Goal: Task Accomplishment & Management: Use online tool/utility

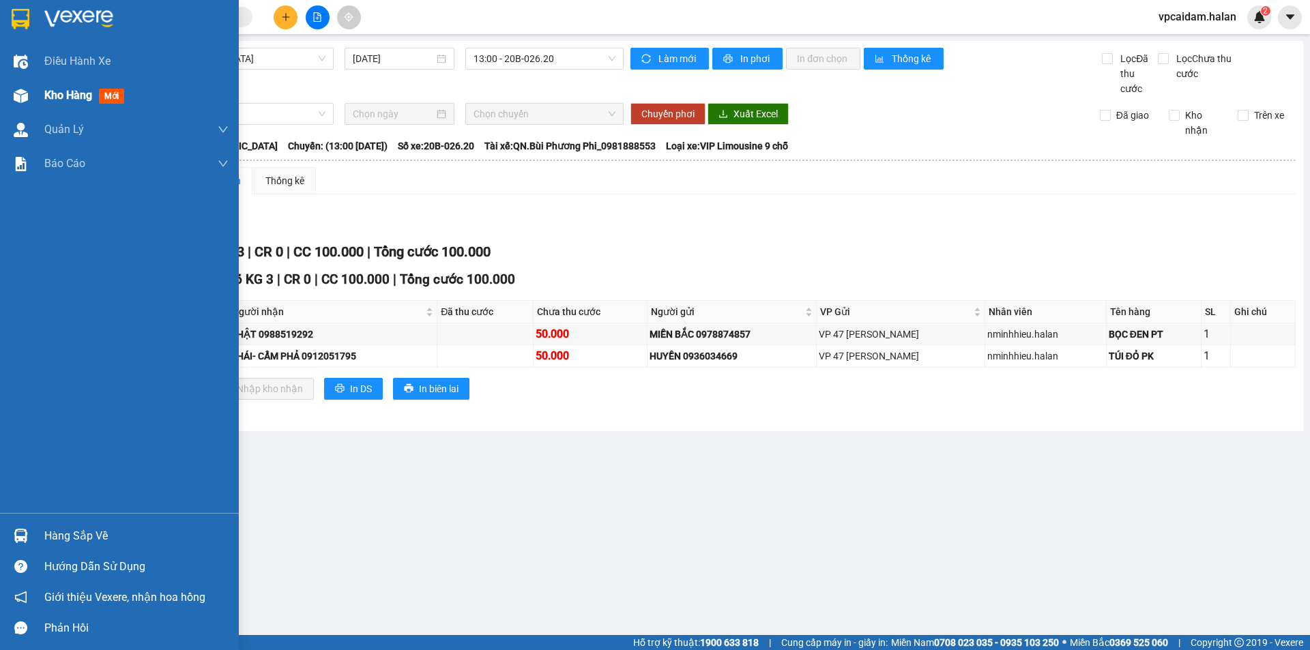
click at [85, 93] on span "Kho hàng" at bounding box center [68, 95] width 48 height 13
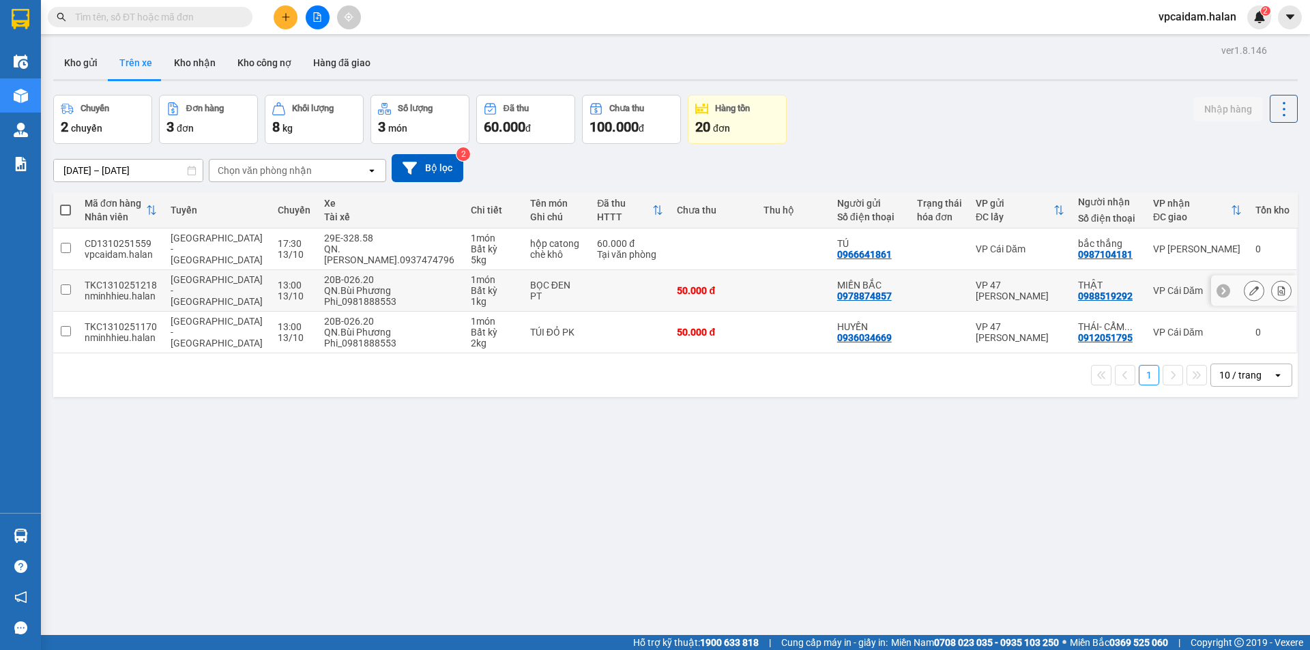
click at [63, 290] on input "checkbox" at bounding box center [66, 290] width 10 height 10
checkbox input "true"
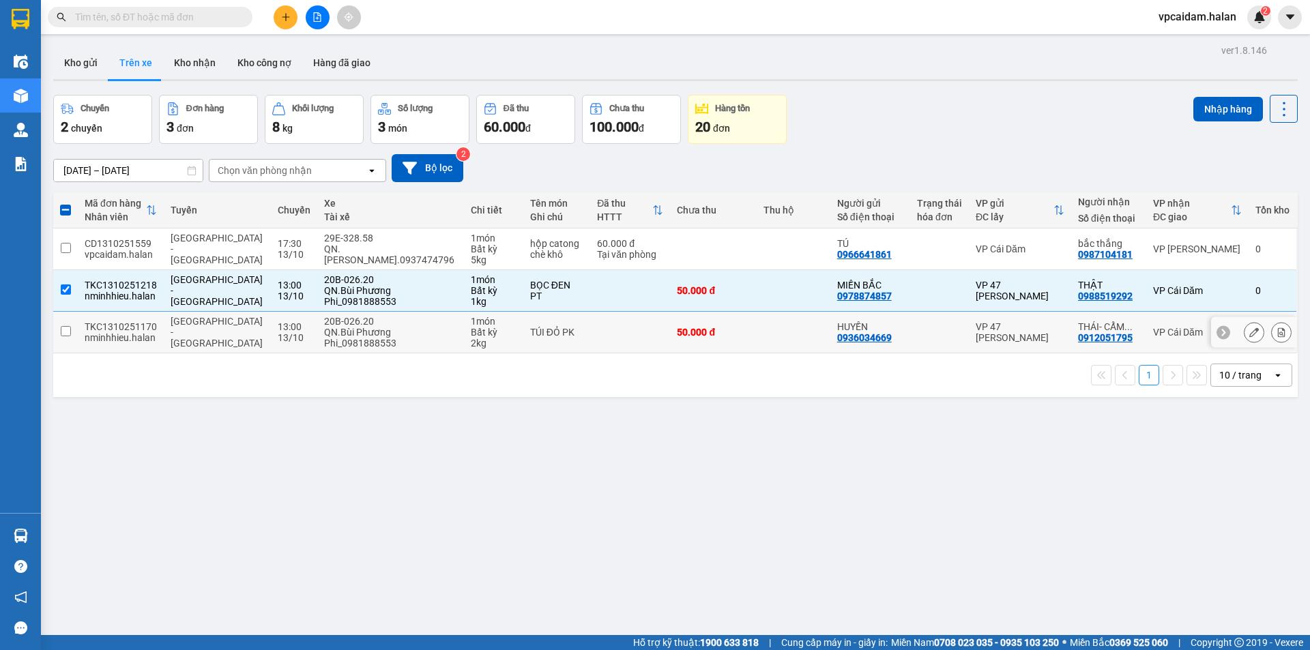
click at [70, 328] on input "checkbox" at bounding box center [66, 331] width 10 height 10
checkbox input "true"
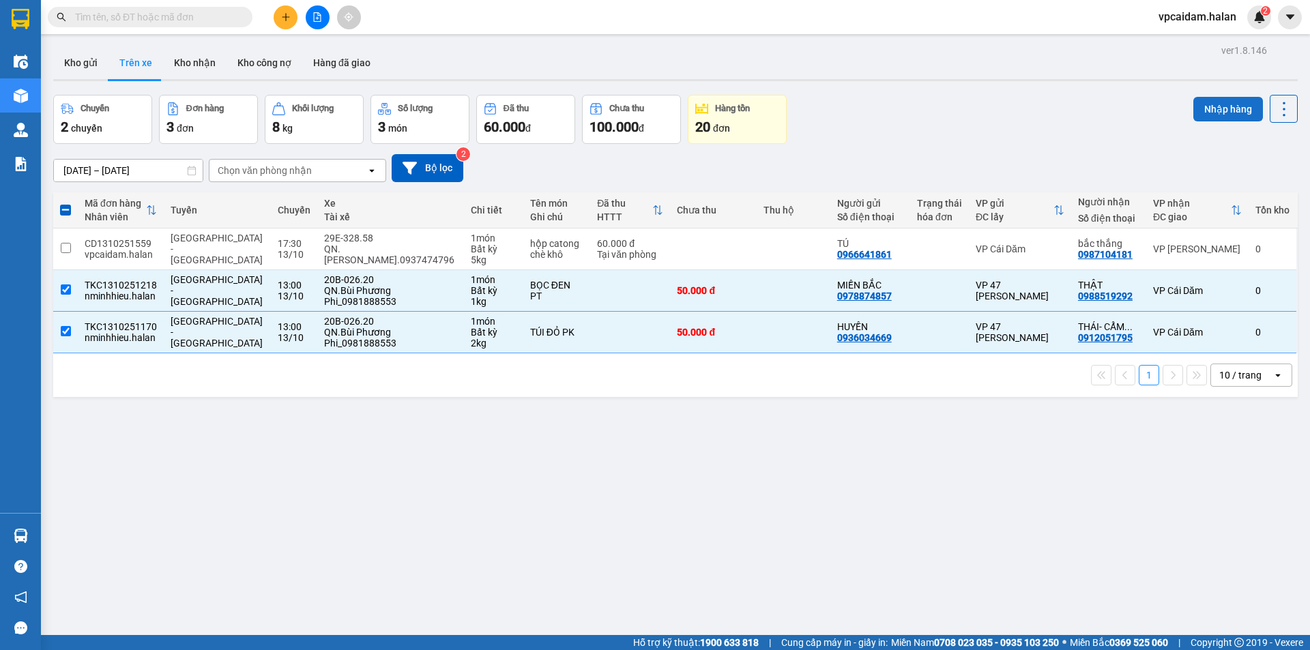
click at [1226, 113] on button "Nhập hàng" at bounding box center [1228, 109] width 70 height 25
checkbox input "false"
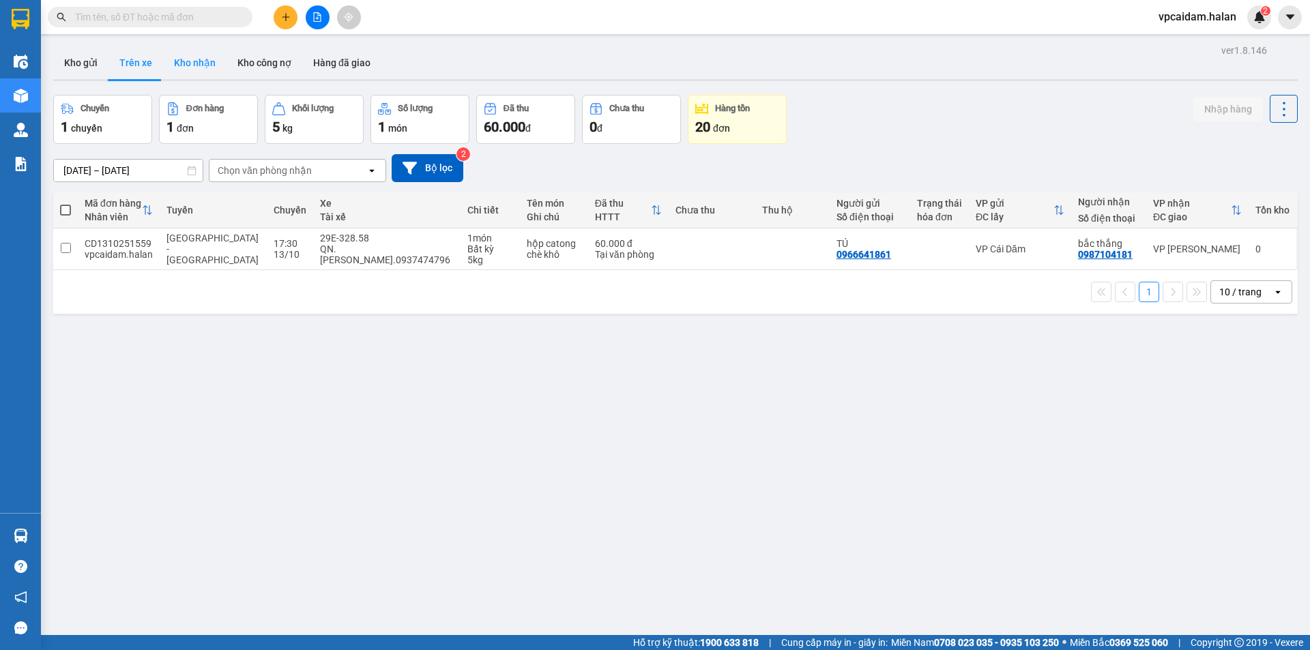
click at [188, 66] on button "Kho nhận" at bounding box center [194, 62] width 63 height 33
type input "15/08/2025 – 13/10/2025"
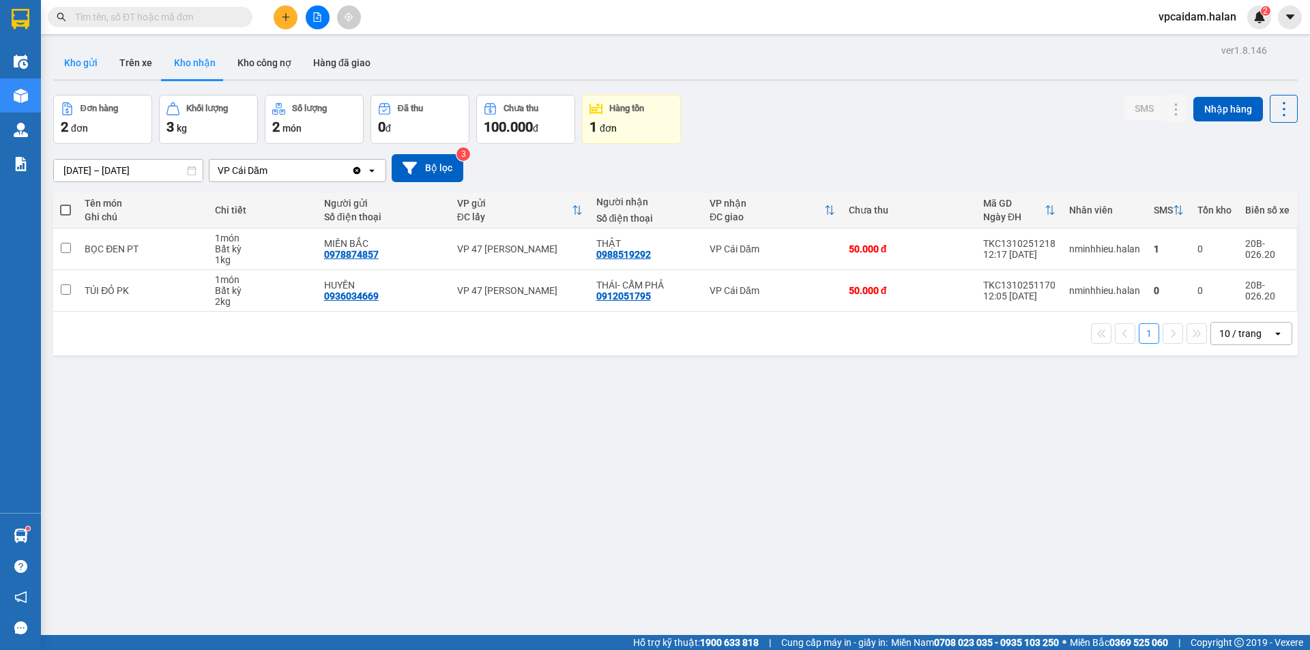
click at [94, 53] on button "Kho gửi" at bounding box center [80, 62] width 55 height 33
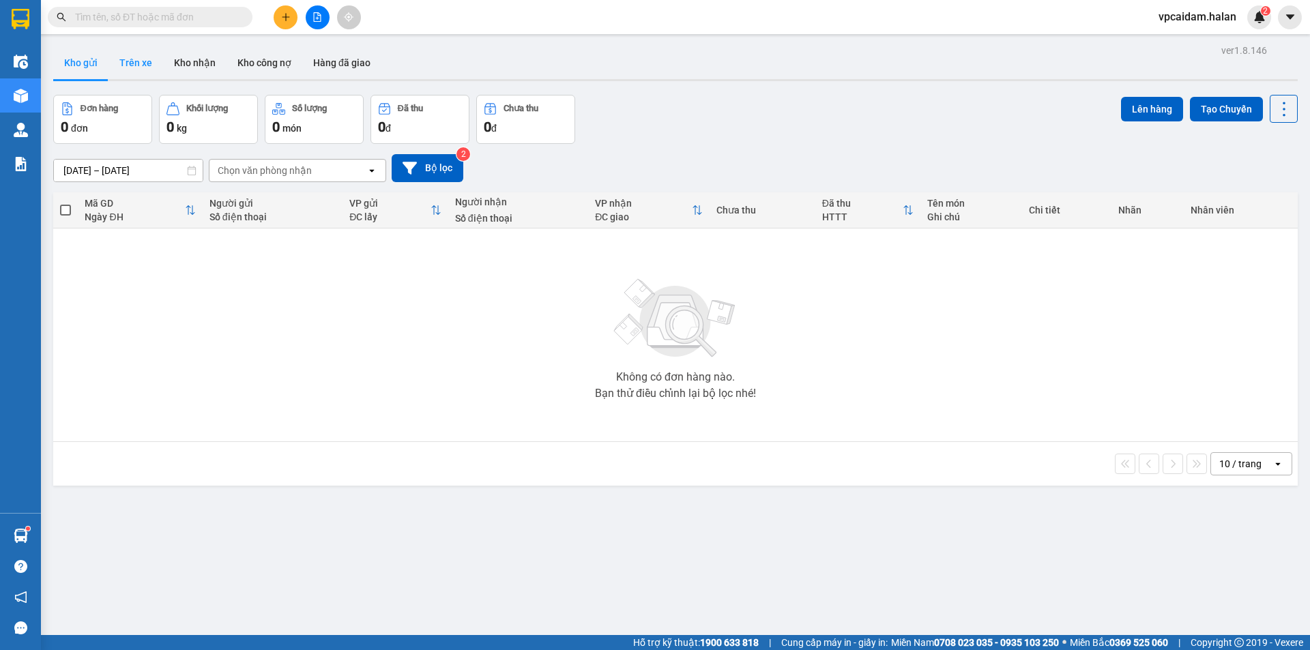
click at [131, 67] on button "Trên xe" at bounding box center [135, 62] width 55 height 33
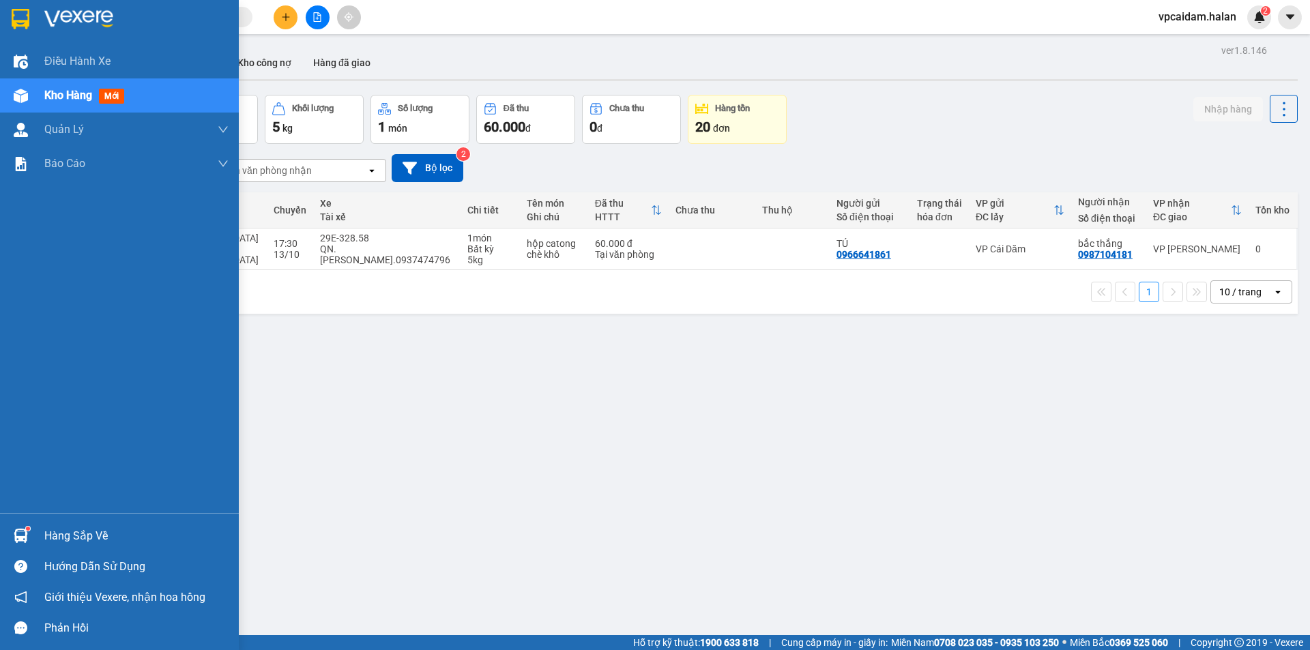
click at [31, 518] on div "Hàng sắp về Hướng dẫn sử dụng Giới thiệu Vexere, nhận hoa hồng Phản hồi" at bounding box center [119, 578] width 239 height 130
click at [29, 537] on div at bounding box center [21, 536] width 24 height 24
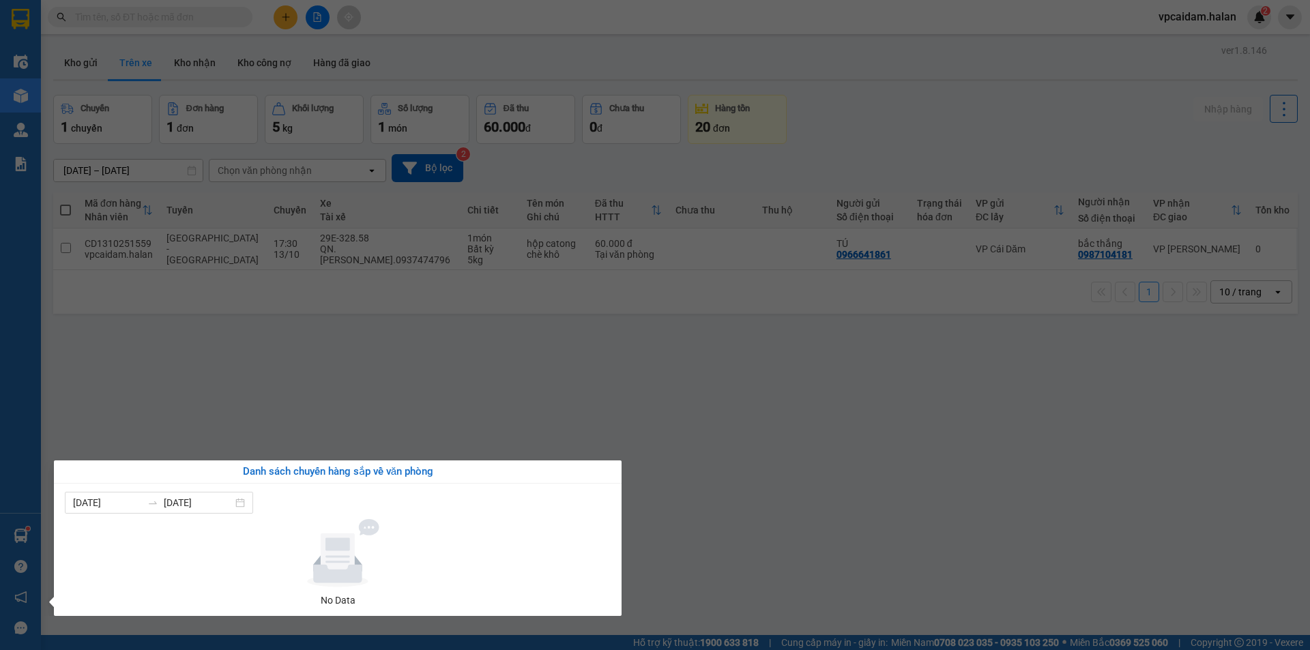
click at [175, 446] on section "Kết quả tìm kiếm ( 0 ) Bộ lọc No Data vpcaidam.halan 2 Điều hành xe Kho hàng mớ…" at bounding box center [655, 325] width 1310 height 650
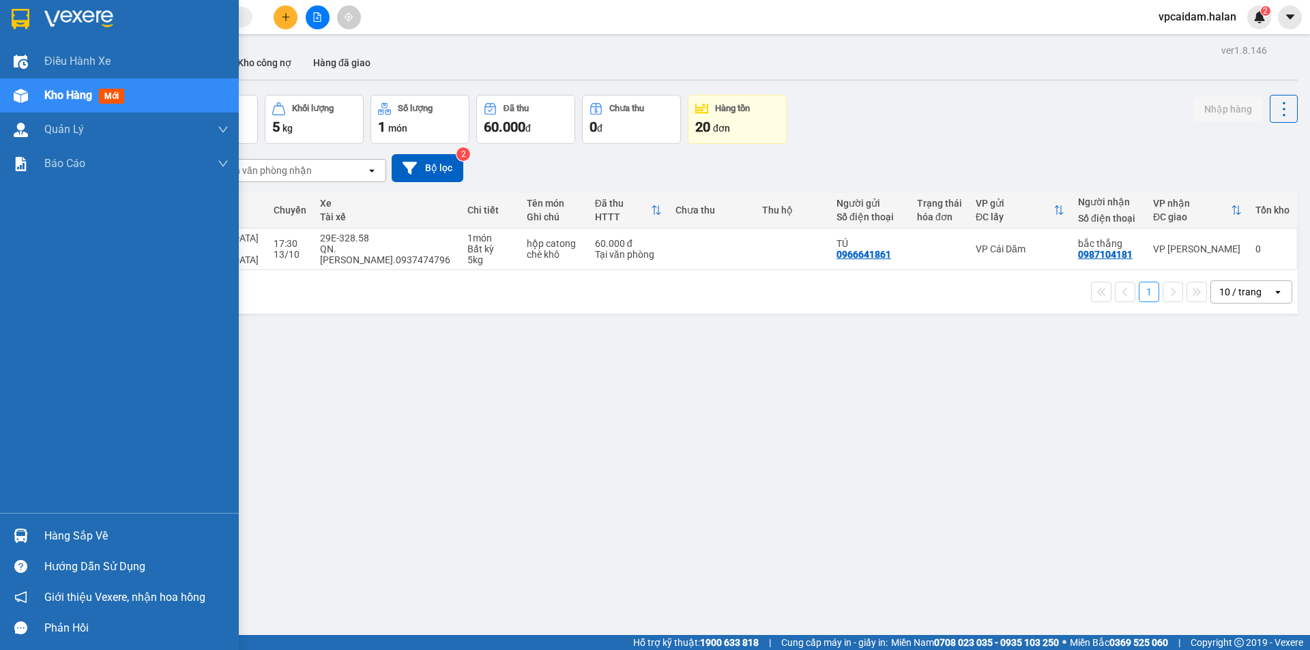
click at [27, 547] on div at bounding box center [21, 536] width 24 height 24
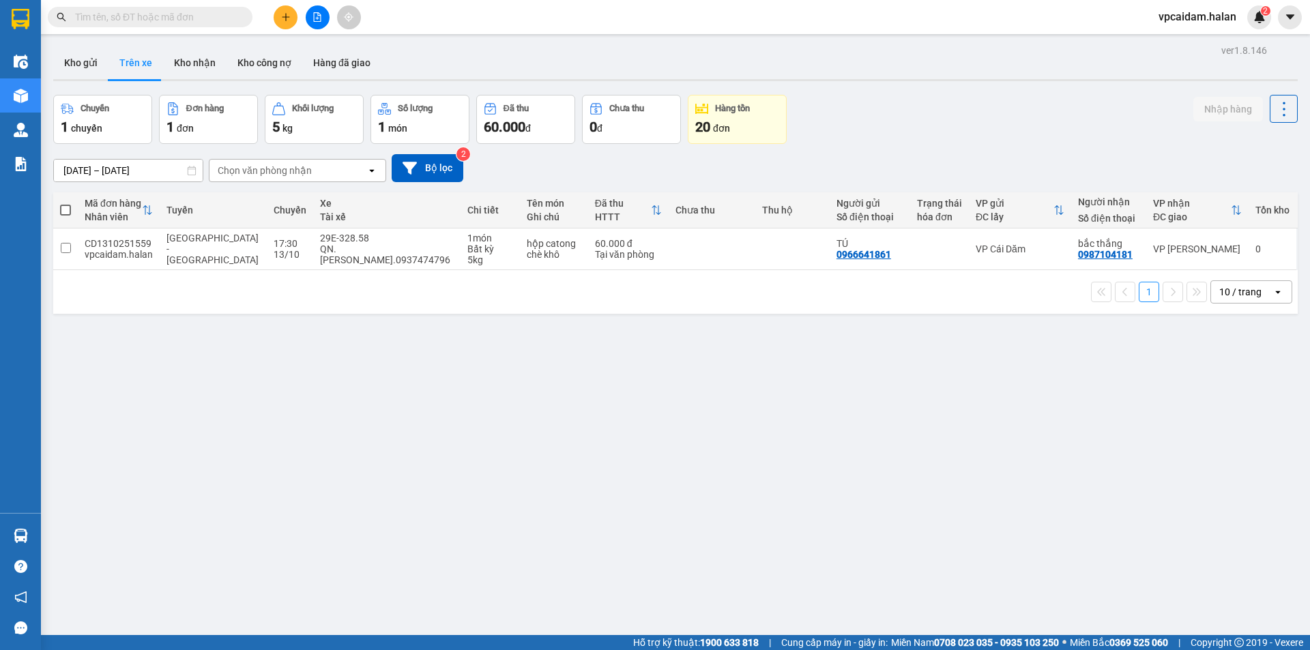
click at [415, 372] on section "Kết quả tìm kiếm ( 0 ) Bộ lọc No Data vpcaidam.halan 2 Điều hành xe Kho hàng mớ…" at bounding box center [655, 325] width 1310 height 650
click at [205, 59] on button "Kho nhận" at bounding box center [194, 62] width 63 height 33
type input "15/08/2025 – 13/10/2025"
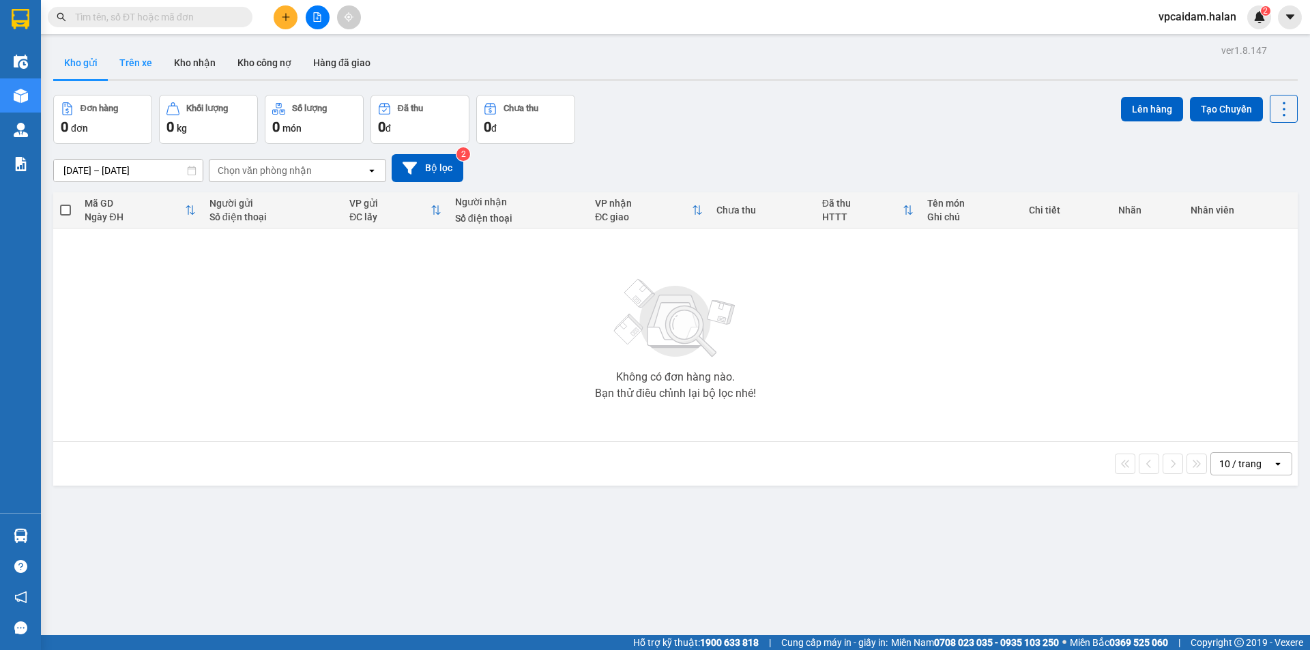
click at [121, 65] on button "Trên xe" at bounding box center [135, 62] width 55 height 33
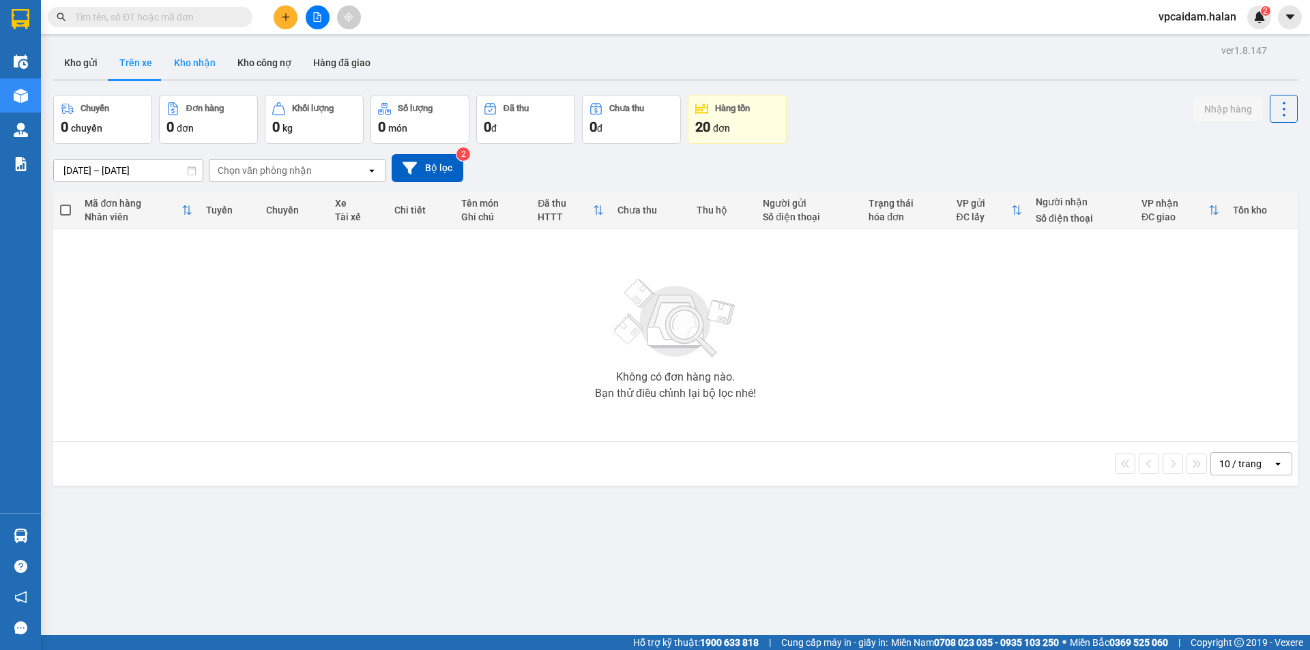
click at [193, 63] on button "Kho nhận" at bounding box center [194, 62] width 63 height 33
type input "15/08/2025 – 13/10/2025"
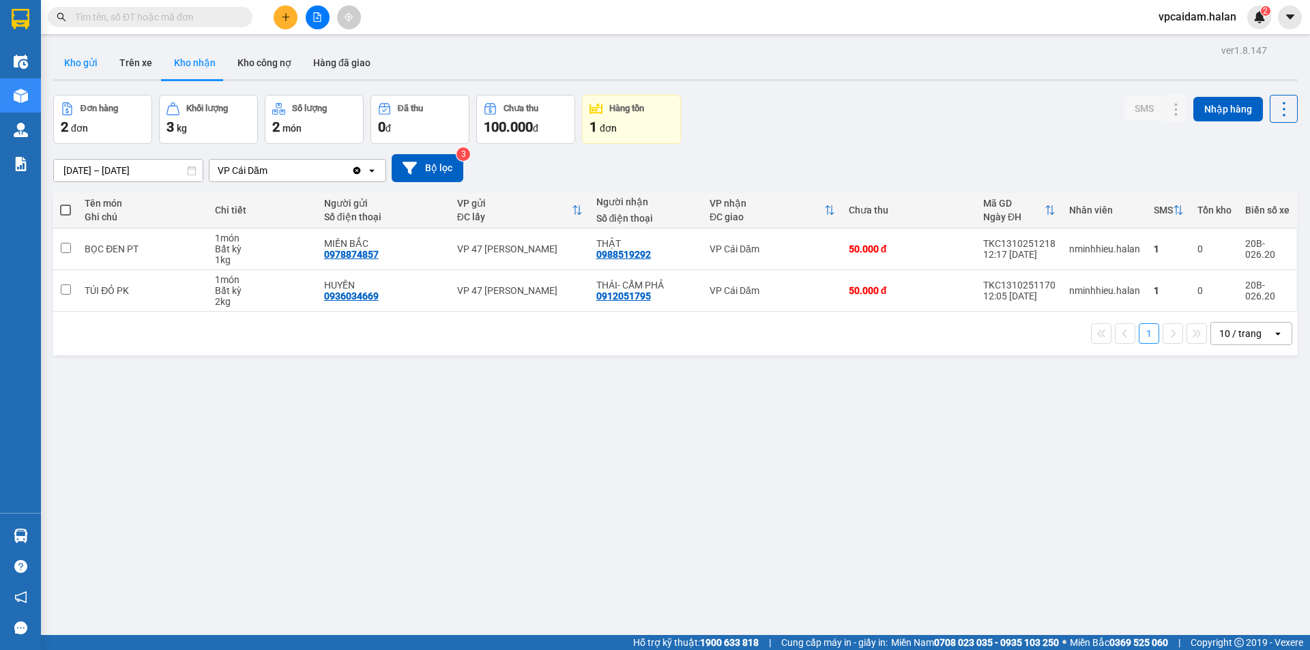
click at [70, 70] on button "Kho gửi" at bounding box center [80, 62] width 55 height 33
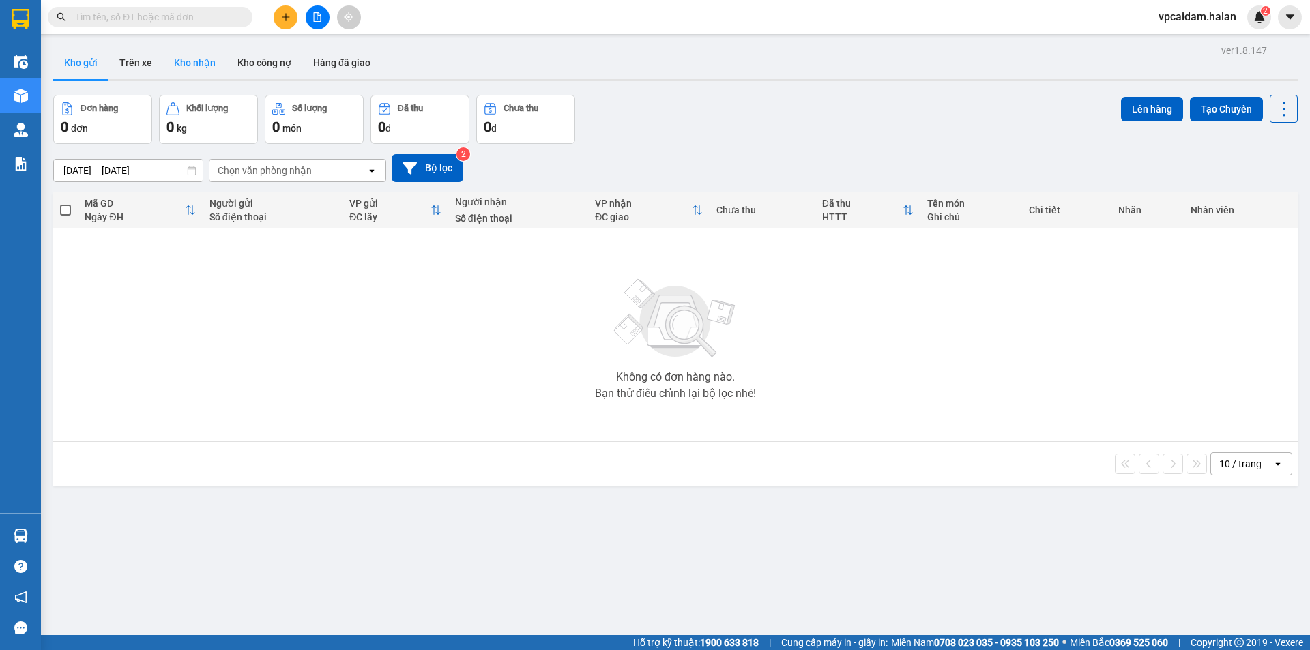
click at [216, 71] on button "Kho nhận" at bounding box center [194, 62] width 63 height 33
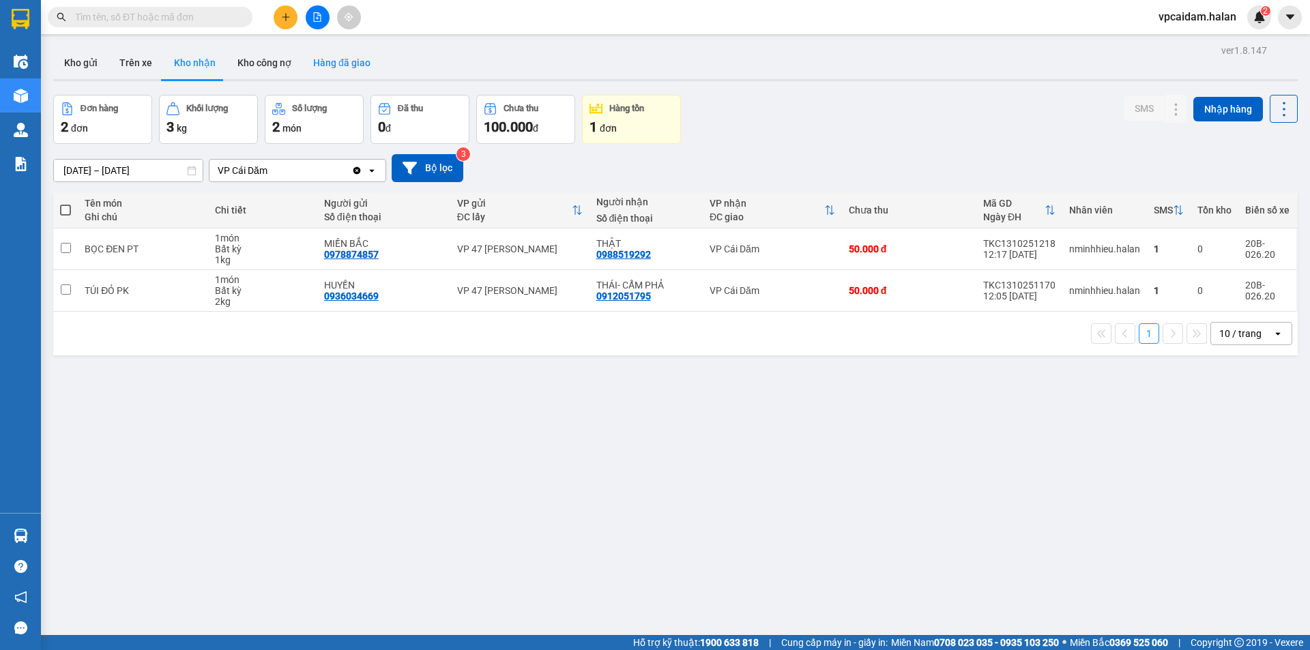
click at [345, 59] on button "Hàng đã giao" at bounding box center [341, 62] width 79 height 33
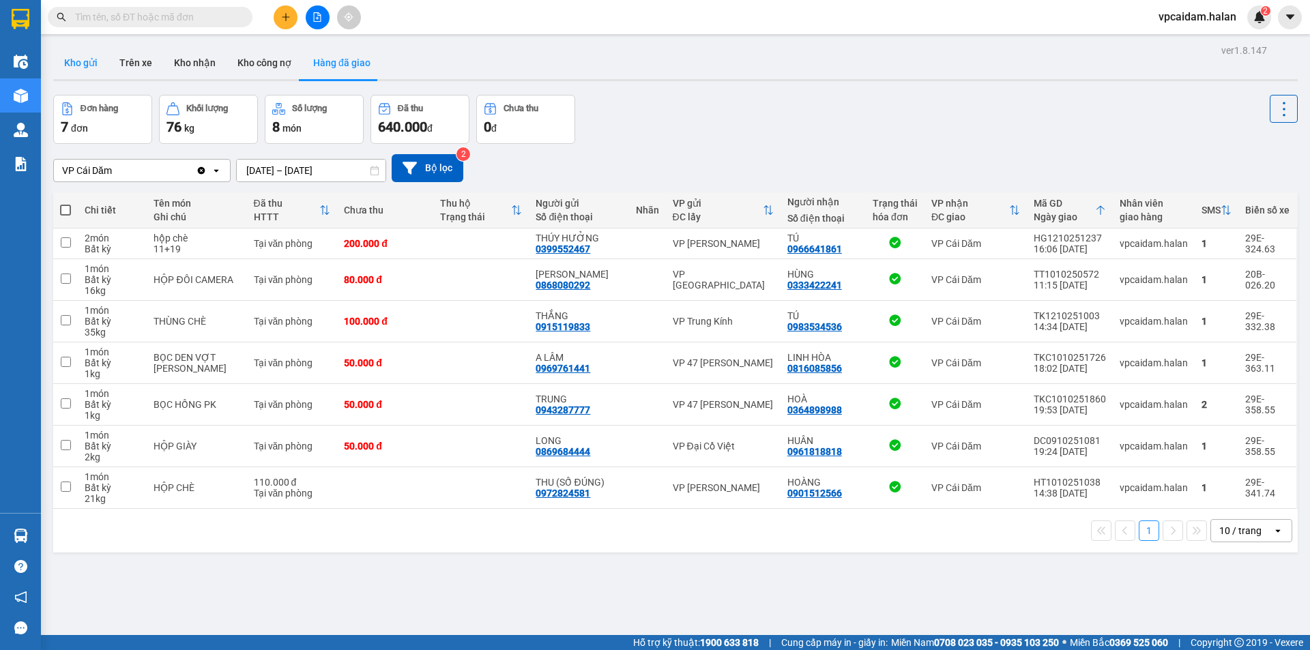
click at [85, 67] on button "Kho gửi" at bounding box center [80, 62] width 55 height 33
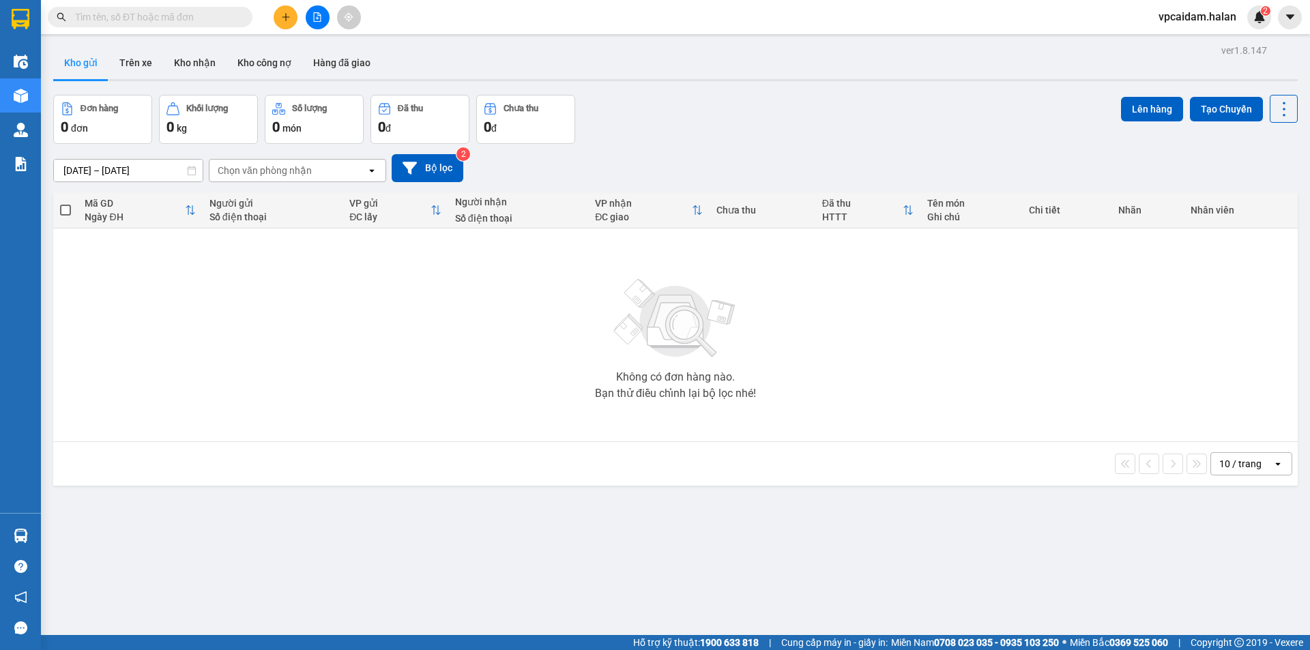
click at [191, 17] on input "text" at bounding box center [155, 17] width 161 height 15
type input "t"
click at [284, 14] on icon "plus" at bounding box center [286, 17] width 10 height 10
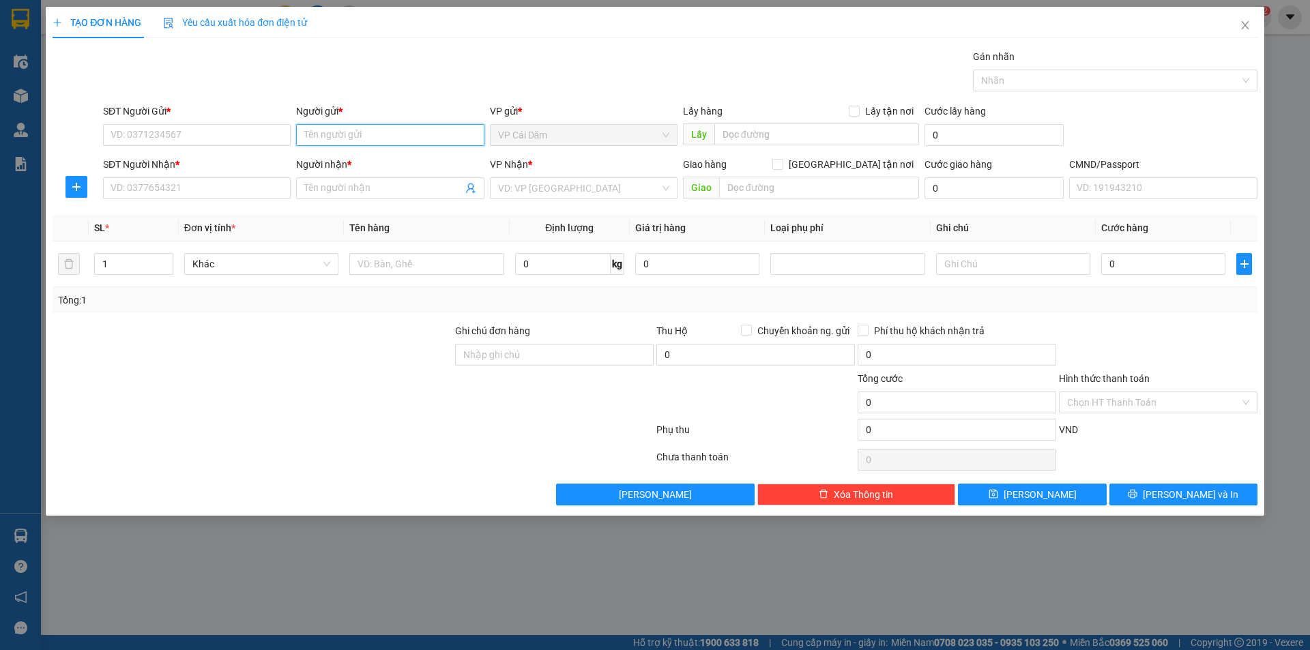
click at [322, 139] on input "Người gửi *" at bounding box center [390, 135] width 188 height 22
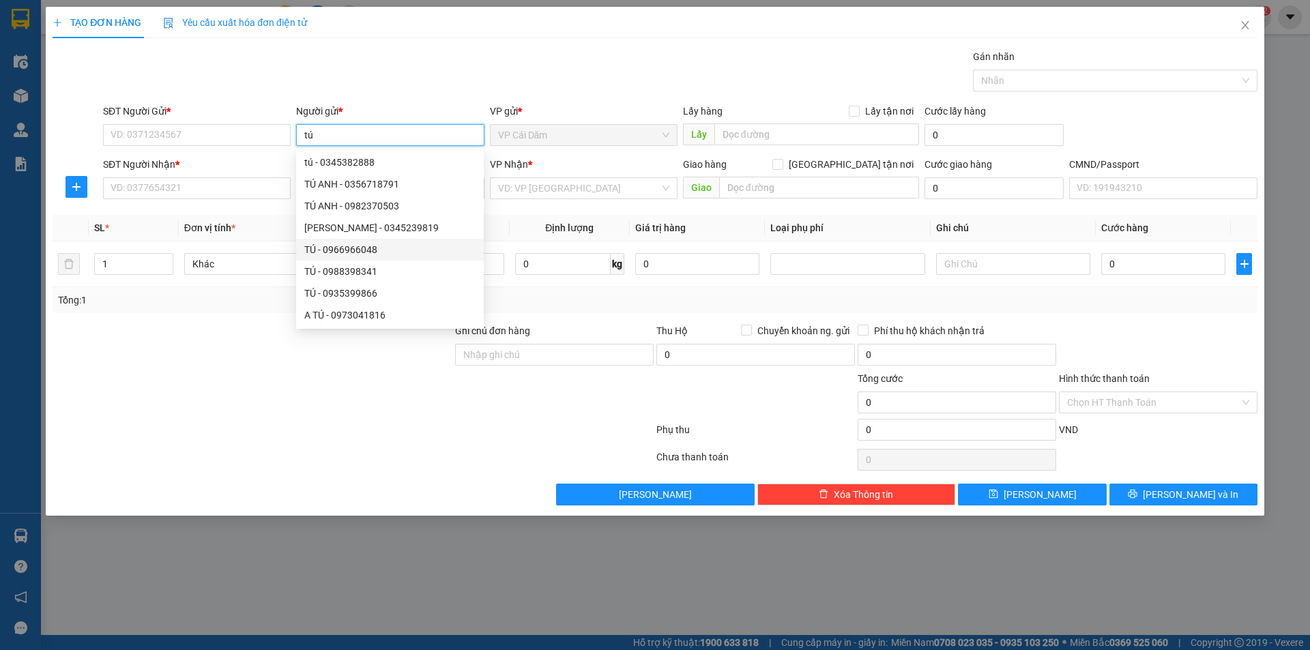
scroll to position [44, 0]
type input "tú"
drag, startPoint x: 246, startPoint y: 368, endPoint x: 231, endPoint y: 347, distance: 26.5
click at [244, 368] on div at bounding box center [252, 347] width 403 height 48
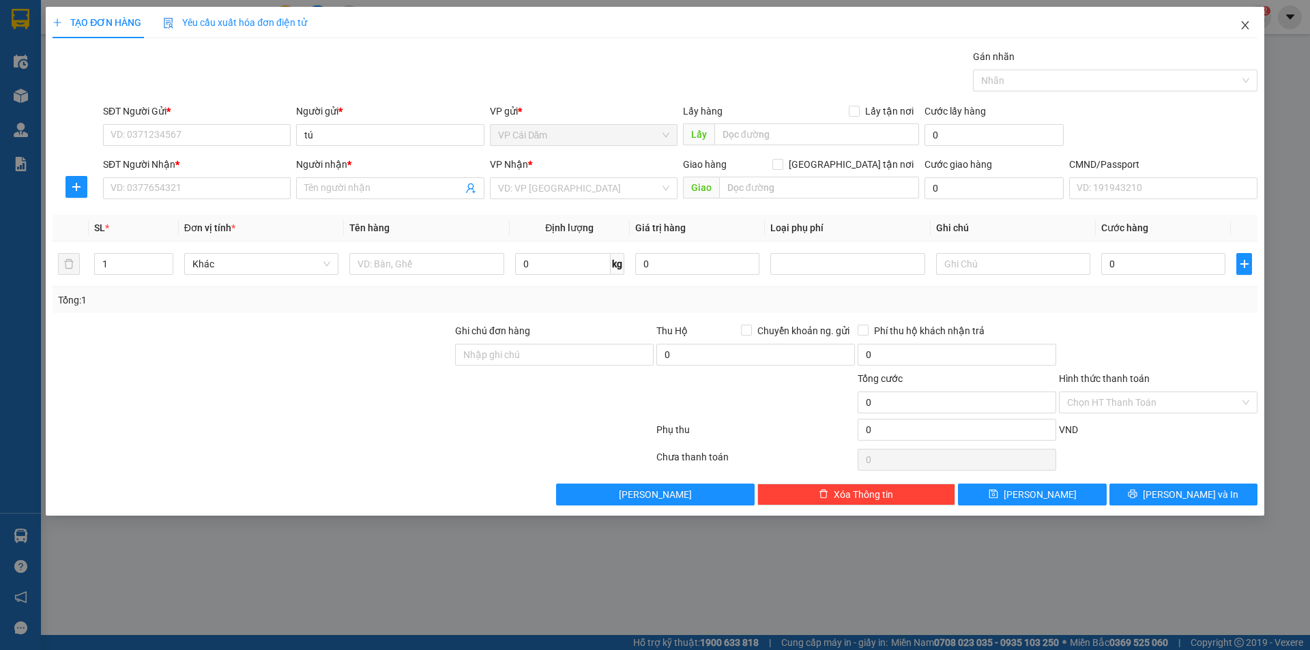
click at [1243, 31] on span "Close" at bounding box center [1245, 26] width 38 height 38
